Goal: Find specific page/section

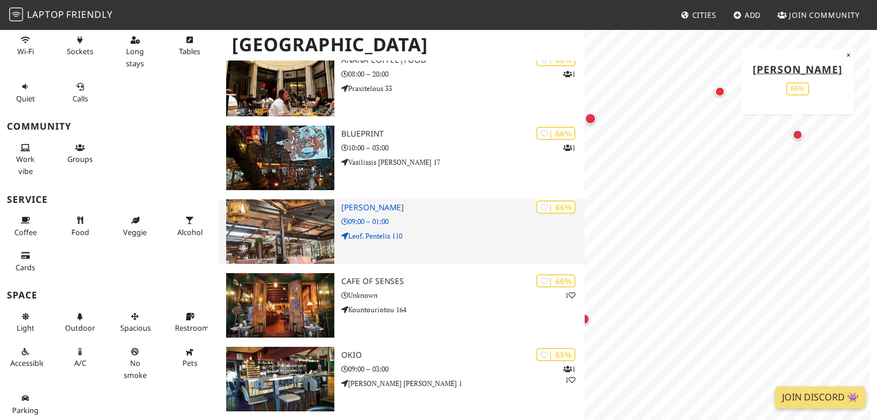
click at [426, 216] on p "09:00 – 01:00" at bounding box center [463, 221] width 244 height 11
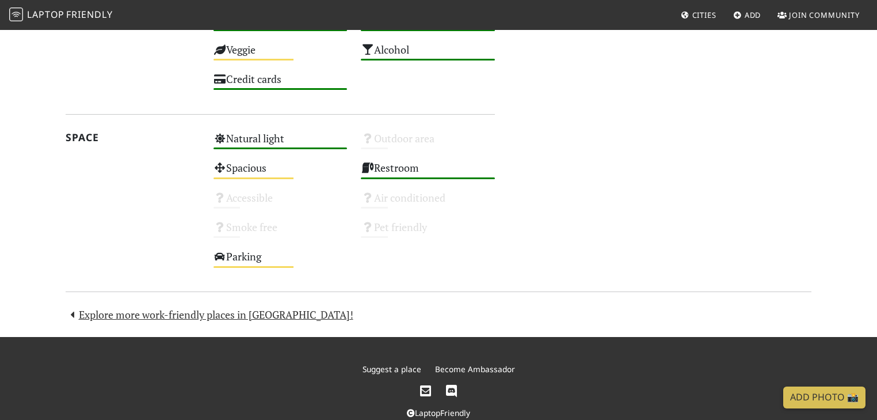
scroll to position [645, 0]
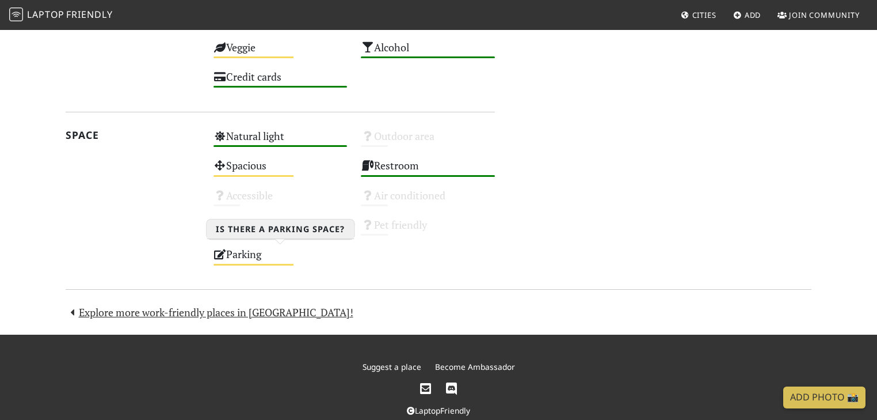
click at [246, 250] on div "Parking Medium" at bounding box center [281, 259] width 148 height 29
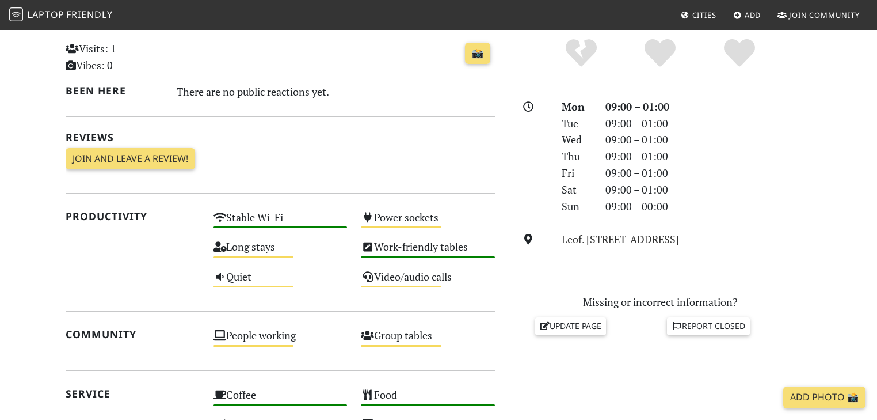
scroll to position [276, 0]
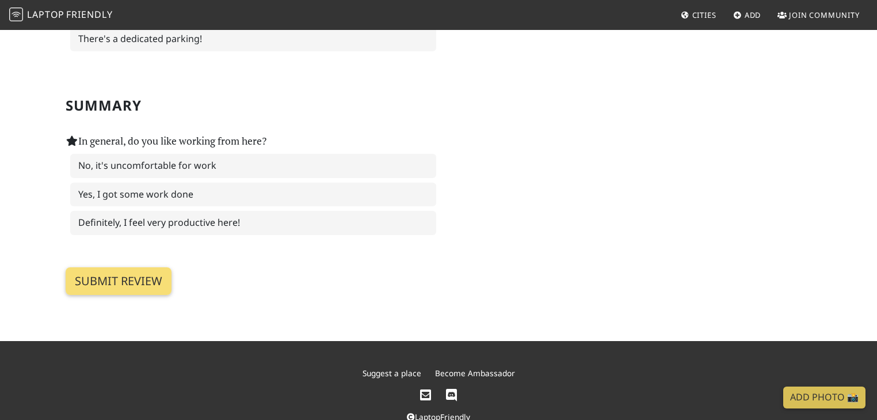
scroll to position [1791, 0]
